Goal: Check status: Check status

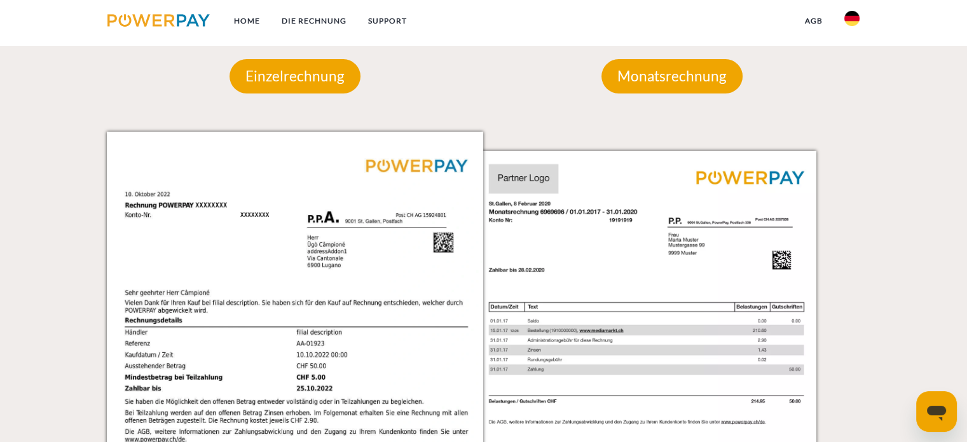
scroll to position [1173, 0]
click at [321, 97] on div "Einzelrechnung" at bounding box center [294, 76] width 207 height 111
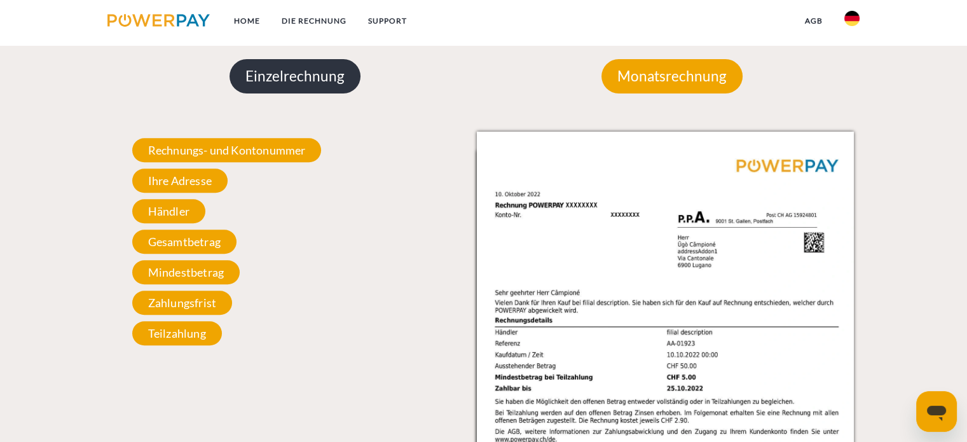
click at [325, 74] on p "Einzelrechnung" at bounding box center [295, 76] width 131 height 34
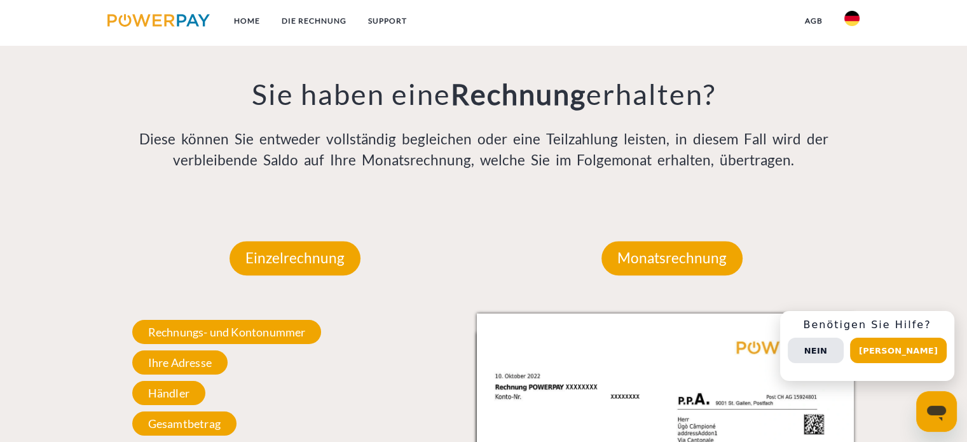
scroll to position [990, 0]
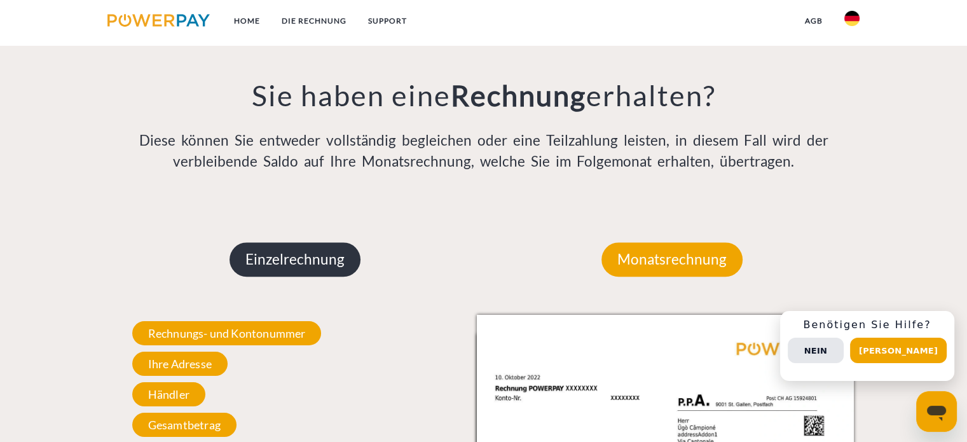
click at [318, 261] on p "Einzelrechnung" at bounding box center [295, 259] width 131 height 34
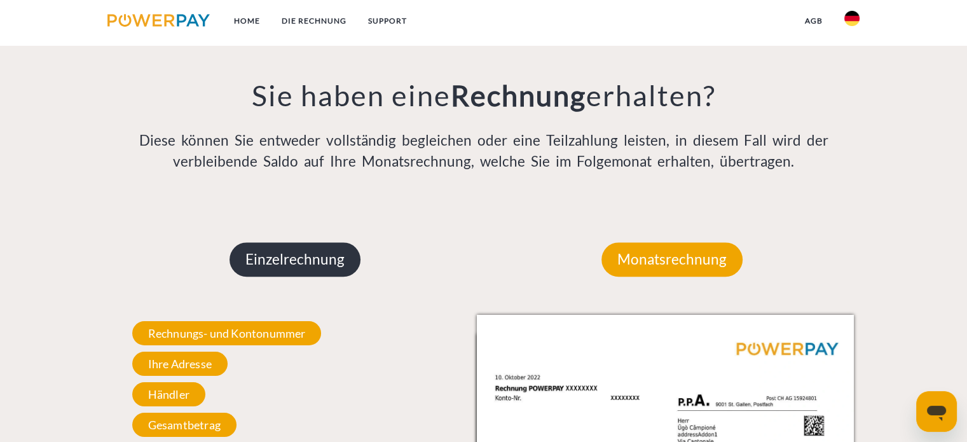
click at [318, 261] on p "Einzelrechnung" at bounding box center [295, 259] width 131 height 34
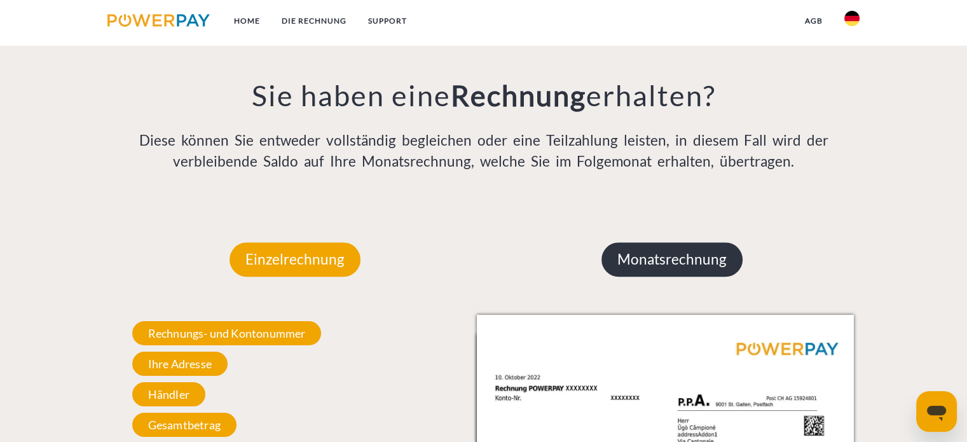
click at [657, 263] on p "Monatsrechnung" at bounding box center [672, 259] width 141 height 34
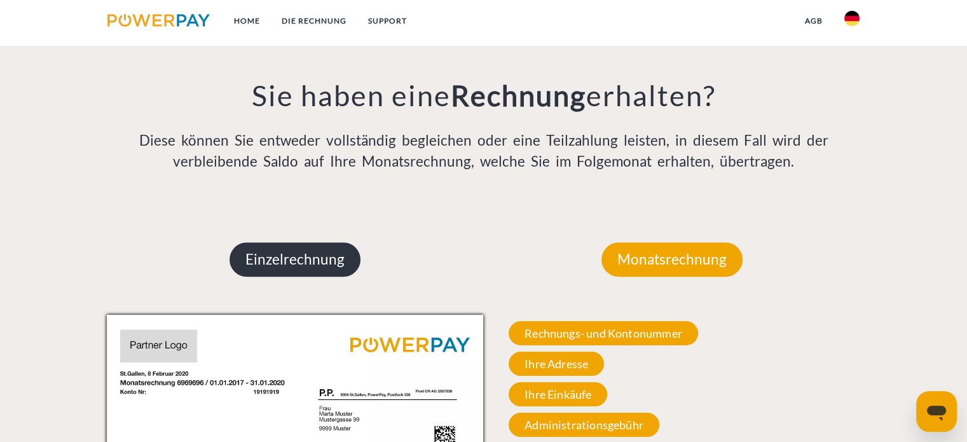
click at [351, 271] on p "Einzelrechnung" at bounding box center [295, 259] width 131 height 34
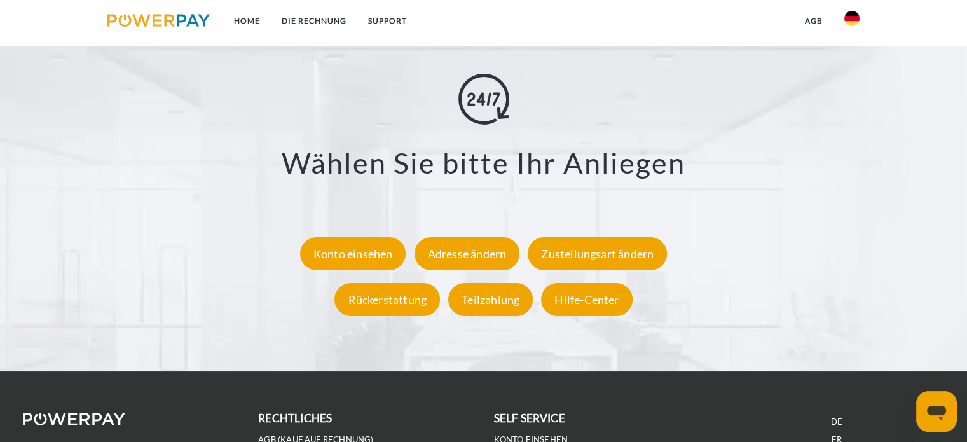
scroll to position [2342, 0]
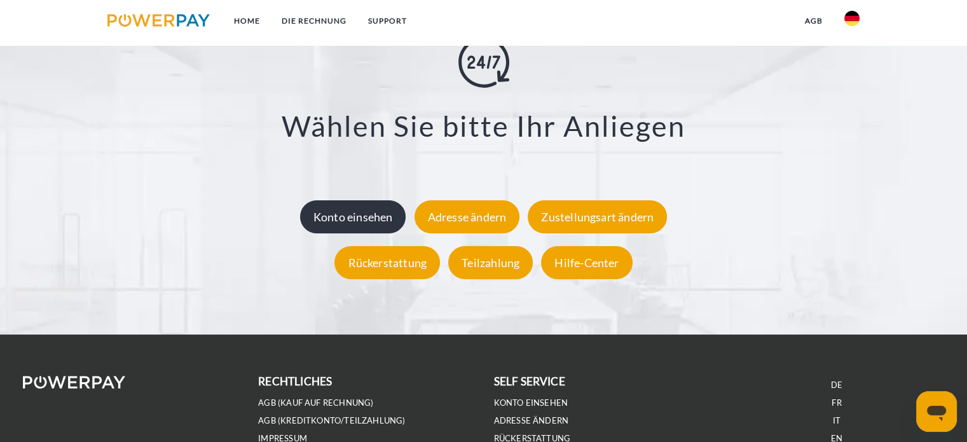
click at [378, 230] on div "Konto einsehen" at bounding box center [353, 216] width 106 height 33
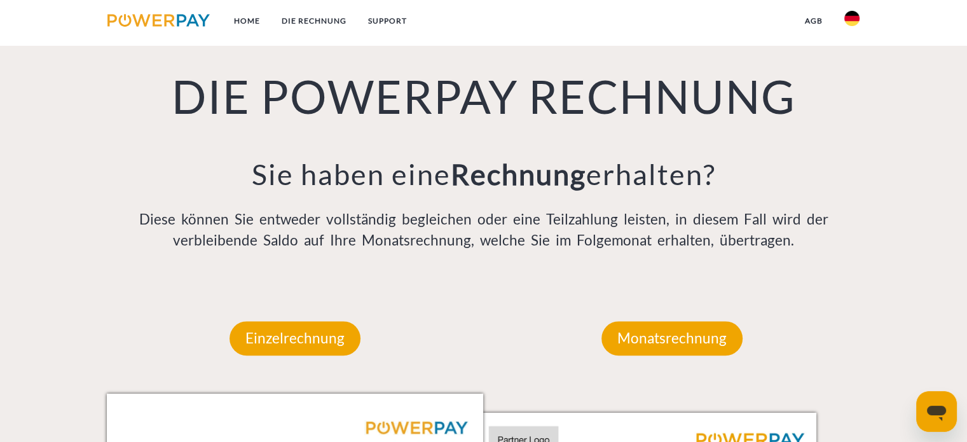
scroll to position [916, 0]
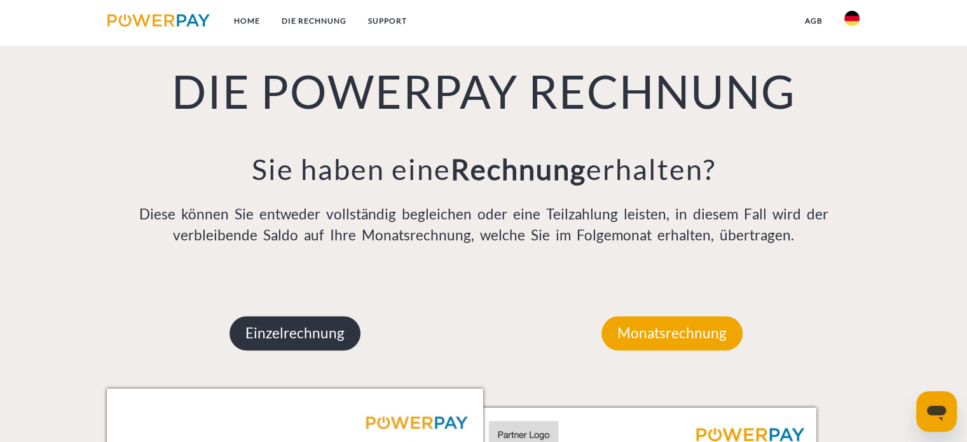
click at [323, 346] on p "Einzelrechnung" at bounding box center [295, 333] width 131 height 34
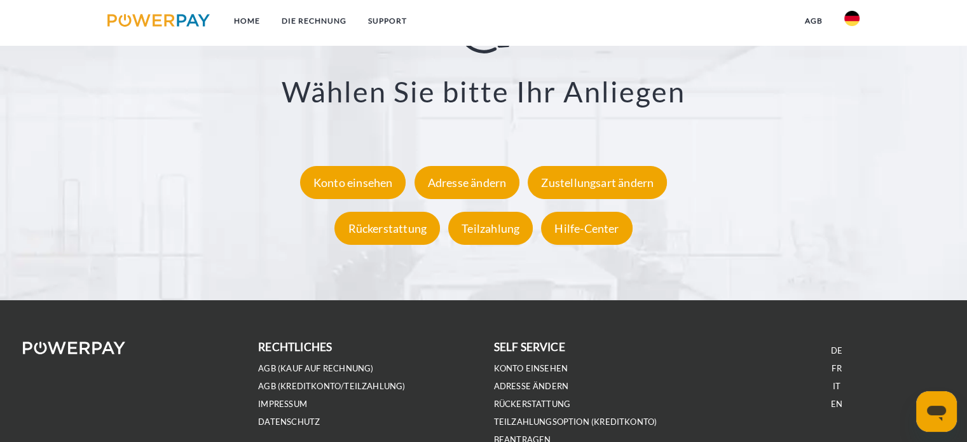
scroll to position [2378, 0]
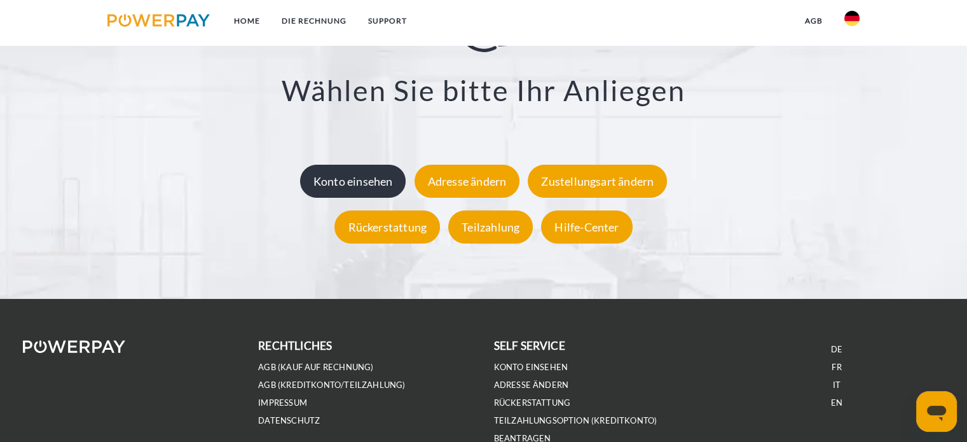
click at [382, 191] on div "Konto einsehen" at bounding box center [353, 181] width 106 height 33
